Goal: Complete application form

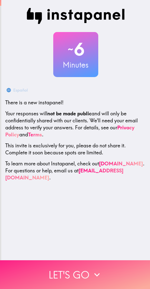
click at [97, 270] on icon "button" at bounding box center [97, 275] width 11 height 11
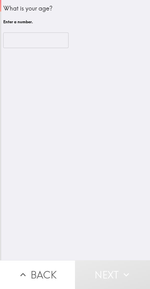
click at [39, 46] on input "number" at bounding box center [35, 41] width 65 height 16
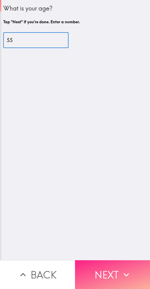
type input "55"
click at [111, 271] on button "Next" at bounding box center [112, 274] width 75 height 29
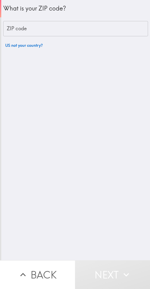
click at [88, 31] on input "ZIP code" at bounding box center [75, 29] width 145 height 16
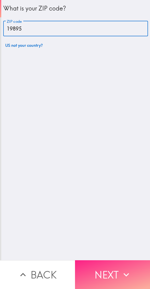
type input "19895"
click at [115, 272] on button "Next" at bounding box center [112, 274] width 75 height 29
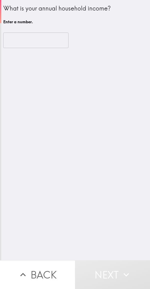
click at [47, 41] on input "number" at bounding box center [35, 41] width 65 height 16
type input "-1"
click at [63, 42] on input "-1" at bounding box center [35, 41] width 65 height 16
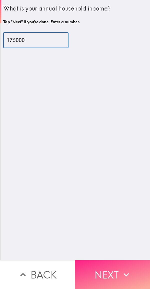
type input "175000"
click at [116, 272] on button "Next" at bounding box center [112, 274] width 75 height 29
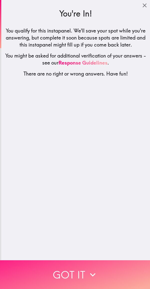
click at [119, 271] on button "Got it" at bounding box center [75, 274] width 150 height 29
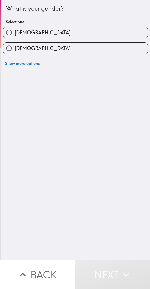
click at [102, 34] on label "[DEMOGRAPHIC_DATA]" at bounding box center [76, 32] width 145 height 11
click at [15, 34] on input "[DEMOGRAPHIC_DATA]" at bounding box center [9, 32] width 11 height 11
radio input "true"
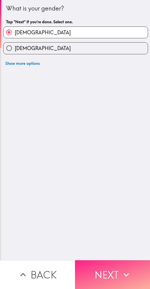
click at [114, 268] on button "Next" at bounding box center [112, 274] width 75 height 29
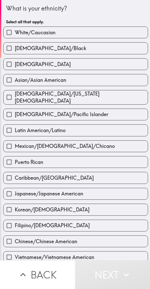
click at [79, 28] on label "White/Caucasian" at bounding box center [76, 32] width 145 height 11
click at [15, 28] on input "White/Caucasian" at bounding box center [9, 32] width 11 height 11
checkbox input "true"
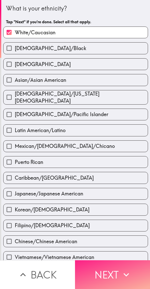
click at [106, 269] on button "Next" at bounding box center [112, 274] width 75 height 29
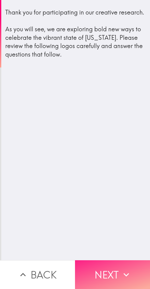
click at [119, 267] on button "Next" at bounding box center [112, 274] width 75 height 29
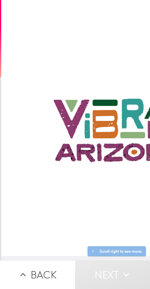
scroll to position [4, 0]
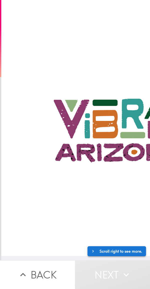
click at [127, 246] on button "Scroll right to see more." at bounding box center [117, 251] width 59 height 10
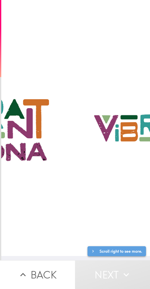
click at [126, 247] on button "Scroll right to see more." at bounding box center [117, 251] width 59 height 10
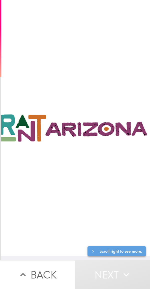
click at [127, 246] on button "Scroll right to see more." at bounding box center [117, 251] width 59 height 10
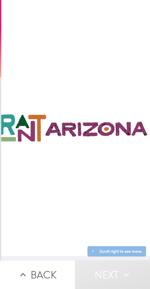
scroll to position [4, 310]
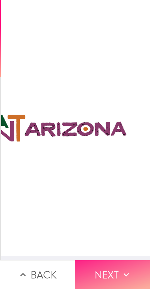
click at [113, 266] on button "Next" at bounding box center [112, 274] width 75 height 29
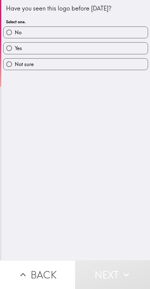
click at [85, 47] on label "Yes" at bounding box center [76, 48] width 145 height 11
click at [15, 47] on input "Yes" at bounding box center [9, 48] width 11 height 11
radio input "true"
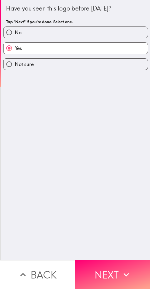
click at [91, 33] on label "No" at bounding box center [76, 32] width 145 height 11
click at [15, 33] on input "No" at bounding box center [9, 32] width 11 height 11
radio input "true"
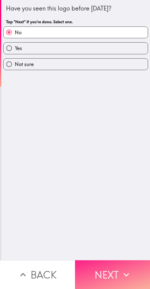
click at [115, 269] on button "Next" at bounding box center [112, 274] width 75 height 29
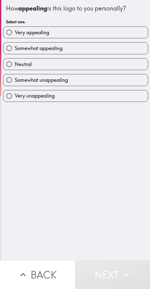
click at [105, 39] on div "Somewhat appealing" at bounding box center [73, 46] width 149 height 16
click at [100, 39] on div "Somewhat appealing" at bounding box center [73, 46] width 149 height 16
click at [95, 36] on label "Very appealing" at bounding box center [76, 32] width 145 height 11
click at [15, 36] on input "Very appealing" at bounding box center [9, 32] width 11 height 11
radio input "true"
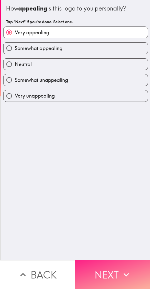
click at [113, 269] on button "Next" at bounding box center [112, 274] width 75 height 29
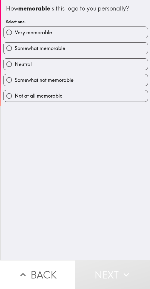
click at [106, 36] on label "Very memorable" at bounding box center [76, 32] width 145 height 11
click at [15, 36] on input "Very memorable" at bounding box center [9, 32] width 11 height 11
radio input "true"
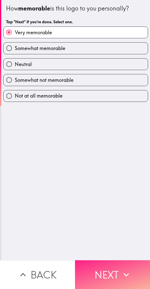
click at [112, 273] on button "Next" at bounding box center [112, 274] width 75 height 29
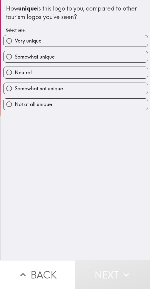
click at [103, 41] on label "Very unique" at bounding box center [76, 40] width 145 height 11
click at [15, 41] on input "Very unique" at bounding box center [9, 40] width 11 height 11
radio input "true"
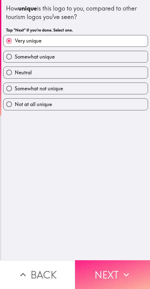
click at [107, 270] on button "Next" at bounding box center [112, 274] width 75 height 29
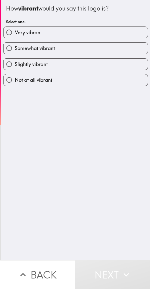
click at [112, 34] on label "Very vibrant" at bounding box center [76, 32] width 145 height 11
click at [15, 34] on input "Very vibrant" at bounding box center [9, 32] width 11 height 11
radio input "true"
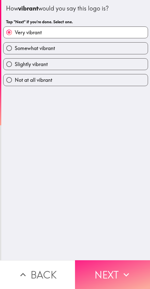
click at [112, 268] on button "Next" at bounding box center [112, 274] width 75 height 29
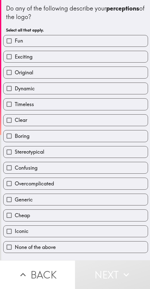
click at [110, 42] on label "Fun" at bounding box center [76, 40] width 145 height 11
click at [15, 42] on input "Fun" at bounding box center [9, 40] width 11 height 11
checkbox input "true"
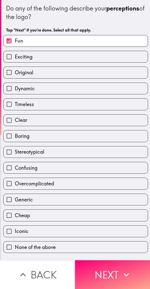
click at [95, 203] on label "Generic" at bounding box center [76, 199] width 145 height 11
click at [15, 203] on input "Generic" at bounding box center [9, 199] width 11 height 11
checkbox input "true"
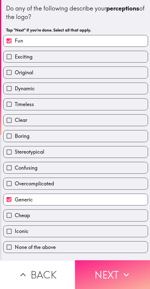
click at [115, 273] on button "Next" at bounding box center [112, 274] width 75 height 29
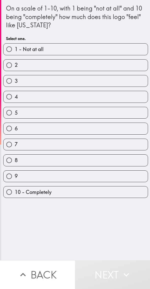
click at [86, 192] on label "10 - Completely" at bounding box center [76, 192] width 145 height 11
click at [15, 192] on input "10 - Completely" at bounding box center [9, 192] width 11 height 11
radio input "true"
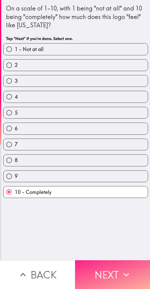
click at [114, 268] on button "Next" at bounding box center [112, 274] width 75 height 29
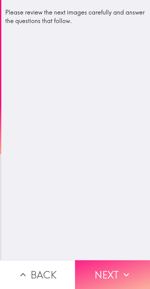
click at [121, 270] on icon "button" at bounding box center [126, 275] width 11 height 11
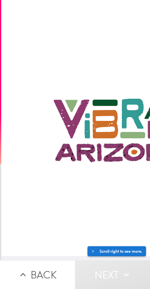
click at [123, 246] on button "Scroll right to see more." at bounding box center [117, 251] width 59 height 10
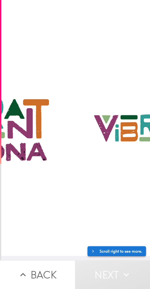
click at [125, 248] on button "Scroll right to see more." at bounding box center [117, 251] width 59 height 10
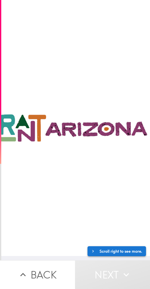
click at [125, 249] on button "Scroll right to see more." at bounding box center [117, 251] width 59 height 10
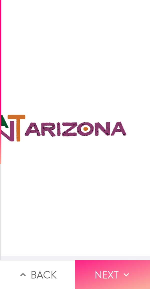
click at [105, 269] on button "Next" at bounding box center [112, 274] width 75 height 29
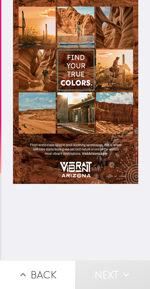
click at [111, 163] on div at bounding box center [75, 92] width 125 height 184
click at [110, 235] on div at bounding box center [75, 130] width 149 height 260
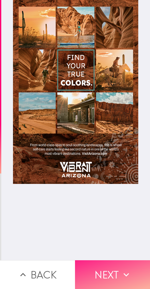
click at [91, 268] on button "Next" at bounding box center [112, 274] width 75 height 29
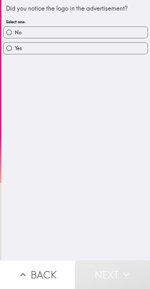
click at [104, 35] on label "No" at bounding box center [76, 32] width 145 height 11
click at [15, 35] on input "No" at bounding box center [9, 32] width 11 height 11
radio input "true"
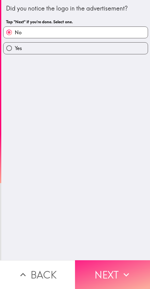
click at [87, 265] on button "Next" at bounding box center [112, 274] width 75 height 29
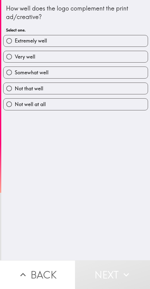
click at [98, 53] on label "Very well" at bounding box center [76, 56] width 145 height 11
click at [15, 53] on input "Very well" at bounding box center [9, 56] width 11 height 11
radio input "true"
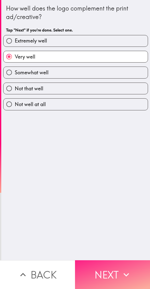
click at [95, 266] on button "Next" at bounding box center [112, 274] width 75 height 29
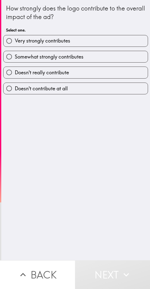
click at [101, 44] on label "Very strongly contributes" at bounding box center [76, 40] width 145 height 11
click at [15, 44] on input "Very strongly contributes" at bounding box center [9, 40] width 11 height 11
radio input "true"
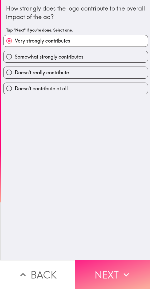
click at [93, 268] on button "Next" at bounding box center [112, 274] width 75 height 29
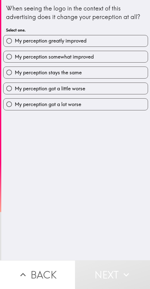
click at [110, 41] on label "My perception greatly improved" at bounding box center [76, 40] width 145 height 11
click at [15, 41] on input "My perception greatly improved" at bounding box center [9, 40] width 11 height 11
radio input "true"
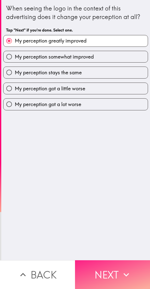
click at [89, 266] on button "Next" at bounding box center [112, 274] width 75 height 29
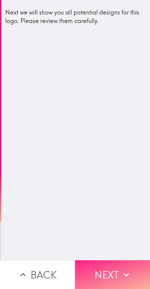
click at [94, 263] on button "Next" at bounding box center [112, 274] width 75 height 29
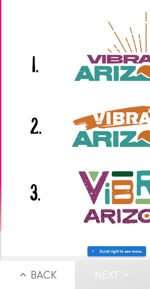
click at [111, 246] on button "Scroll right to see more." at bounding box center [117, 251] width 59 height 10
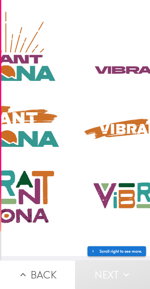
click at [111, 246] on button "Scroll right to see more." at bounding box center [117, 251] width 59 height 10
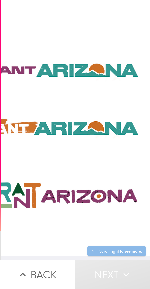
click at [117, 248] on button "Scroll right to see more." at bounding box center [117, 251] width 59 height 10
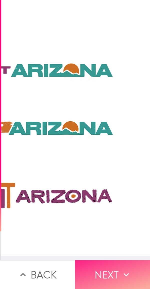
click at [96, 270] on button "Next" at bounding box center [112, 274] width 75 height 29
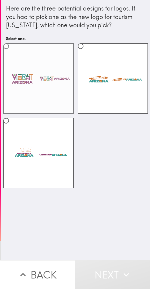
click at [44, 87] on label at bounding box center [38, 78] width 71 height 71
click at [12, 52] on input "radio" at bounding box center [6, 46] width 11 height 11
radio input "true"
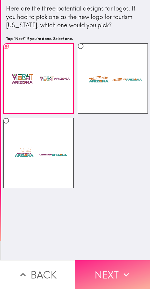
click at [103, 267] on button "Next" at bounding box center [112, 274] width 75 height 29
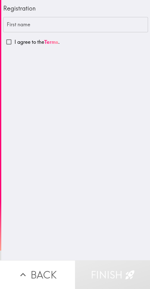
click at [102, 32] on input "First name" at bounding box center [75, 25] width 145 height 16
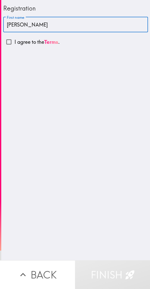
type input "[PERSON_NAME]"
click at [26, 43] on p "I agree to the Terms ." at bounding box center [37, 42] width 45 height 7
click at [15, 43] on input "I agree to the Terms ." at bounding box center [8, 41] width 11 height 11
checkbox input "true"
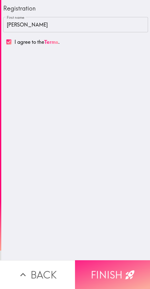
click at [117, 267] on button "Finish" at bounding box center [112, 274] width 75 height 29
